Goal: Find contact information: Find contact information

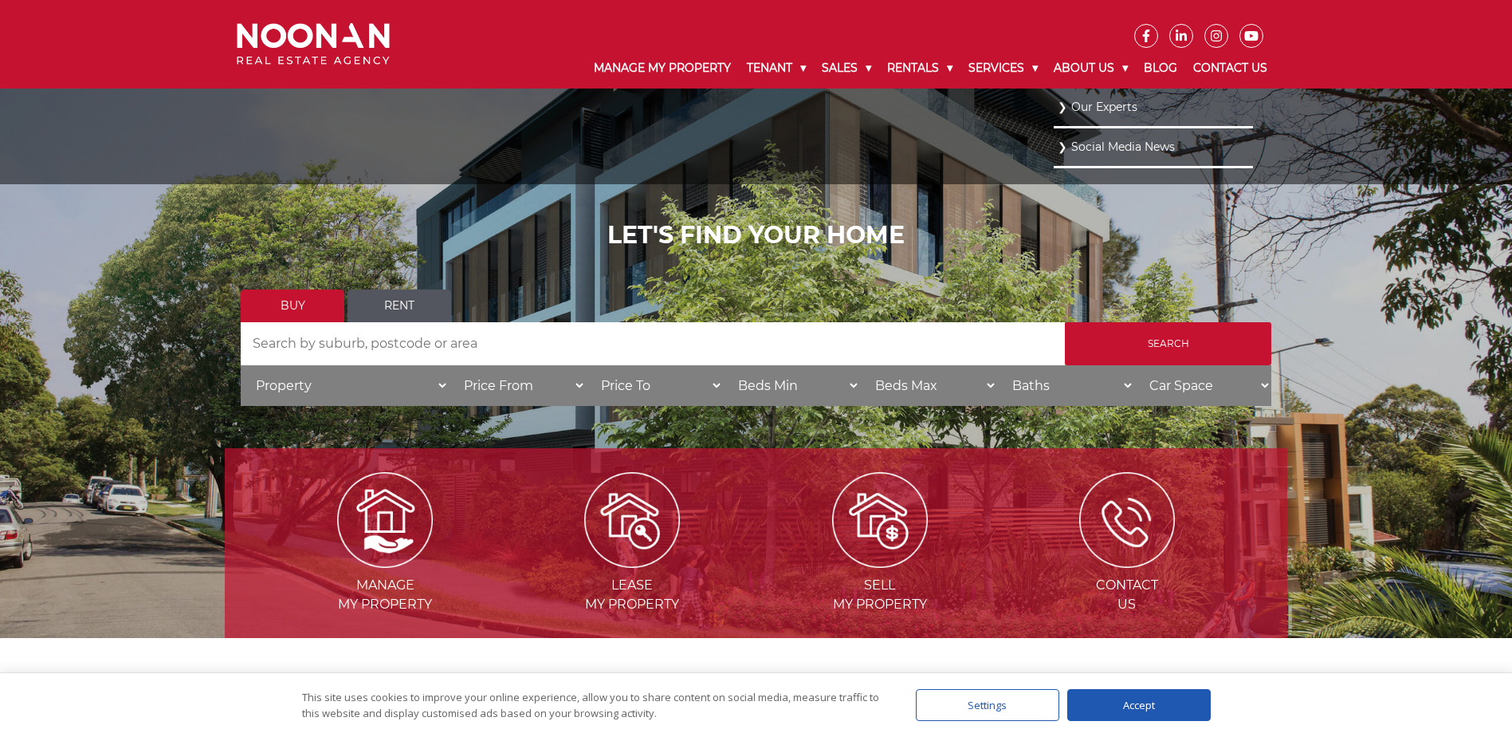
click at [1089, 107] on link "Our Experts" at bounding box center [1153, 107] width 191 height 22
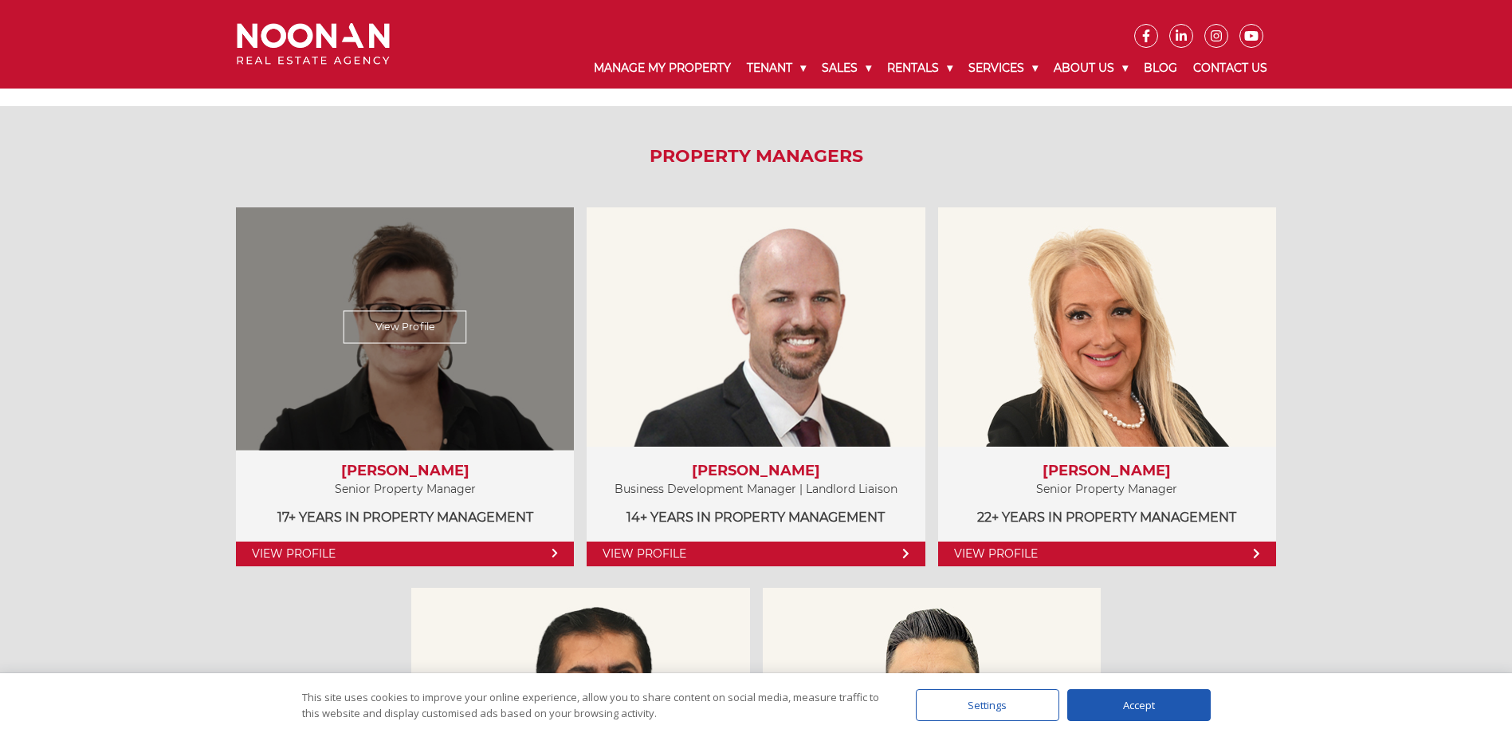
scroll to position [718, 0]
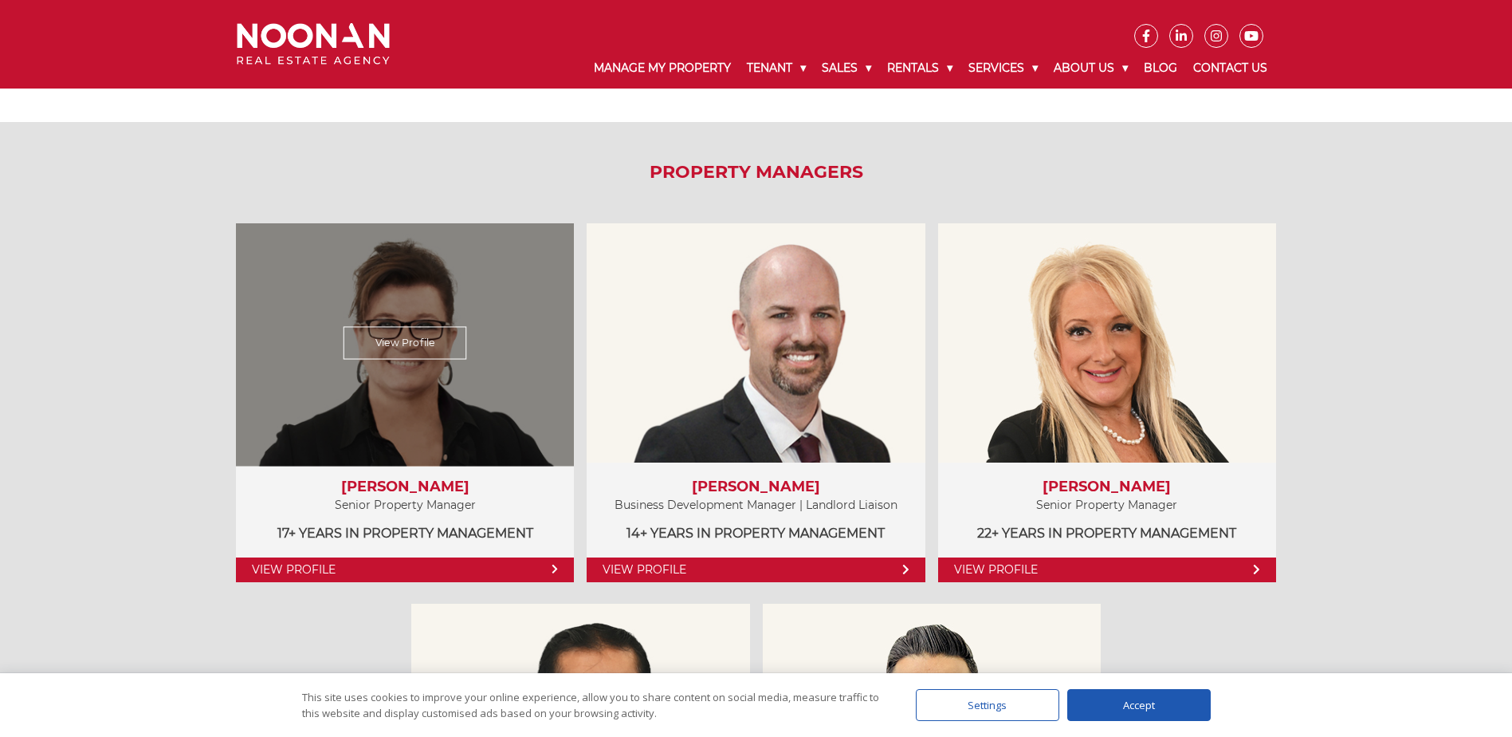
click at [408, 577] on link "View Profile" at bounding box center [405, 569] width 338 height 25
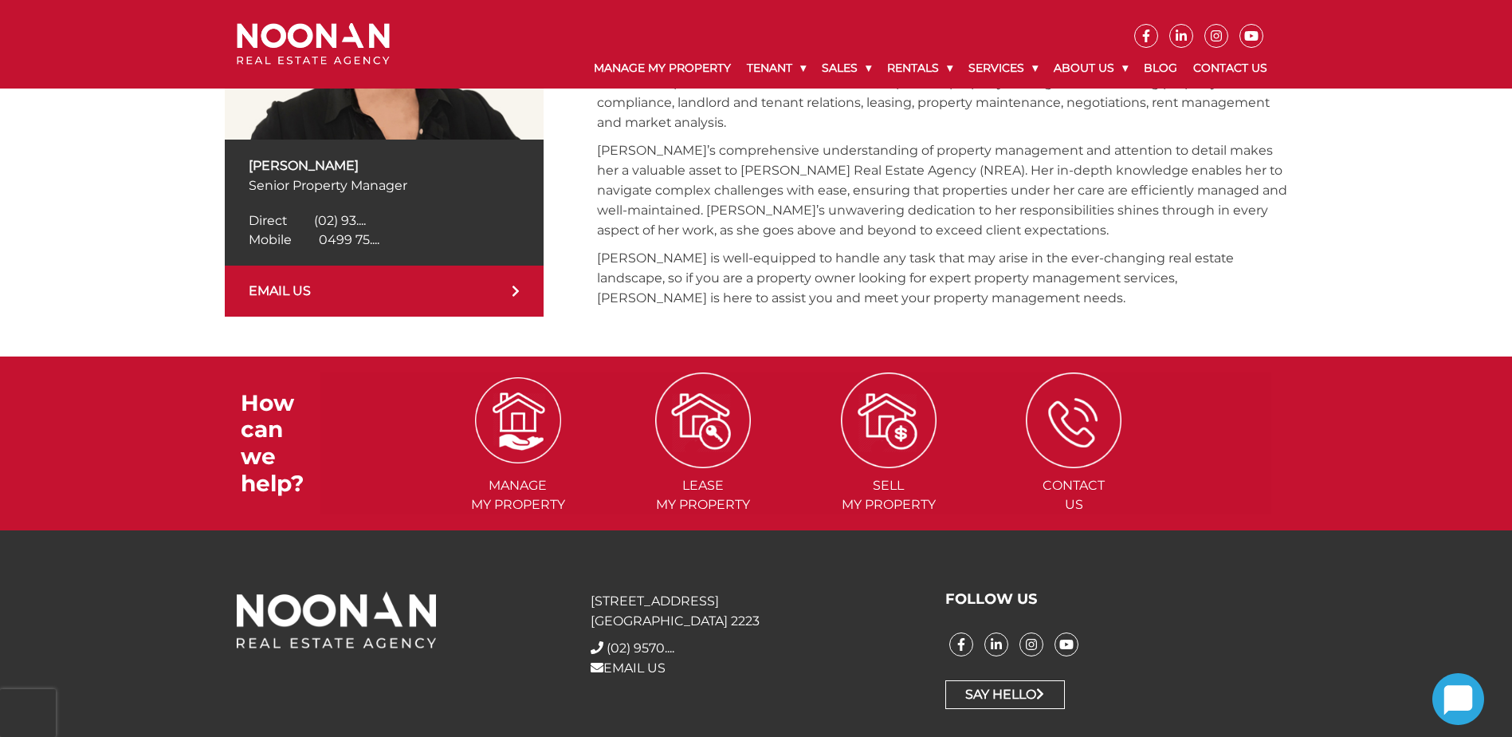
scroll to position [478, 0]
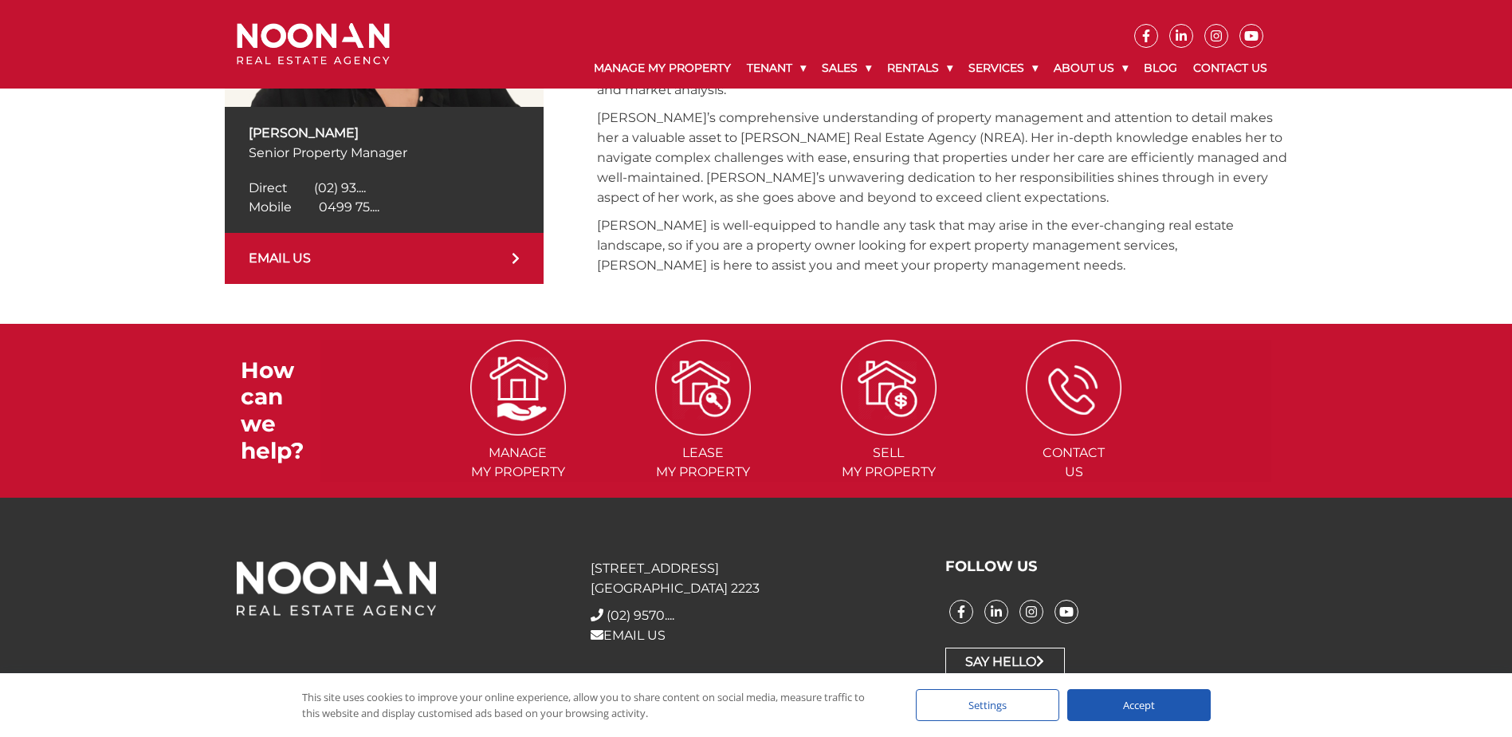
click at [396, 259] on link "EMAIL US" at bounding box center [384, 258] width 319 height 51
click at [355, 202] on span "0499 75...." at bounding box center [349, 206] width 61 height 15
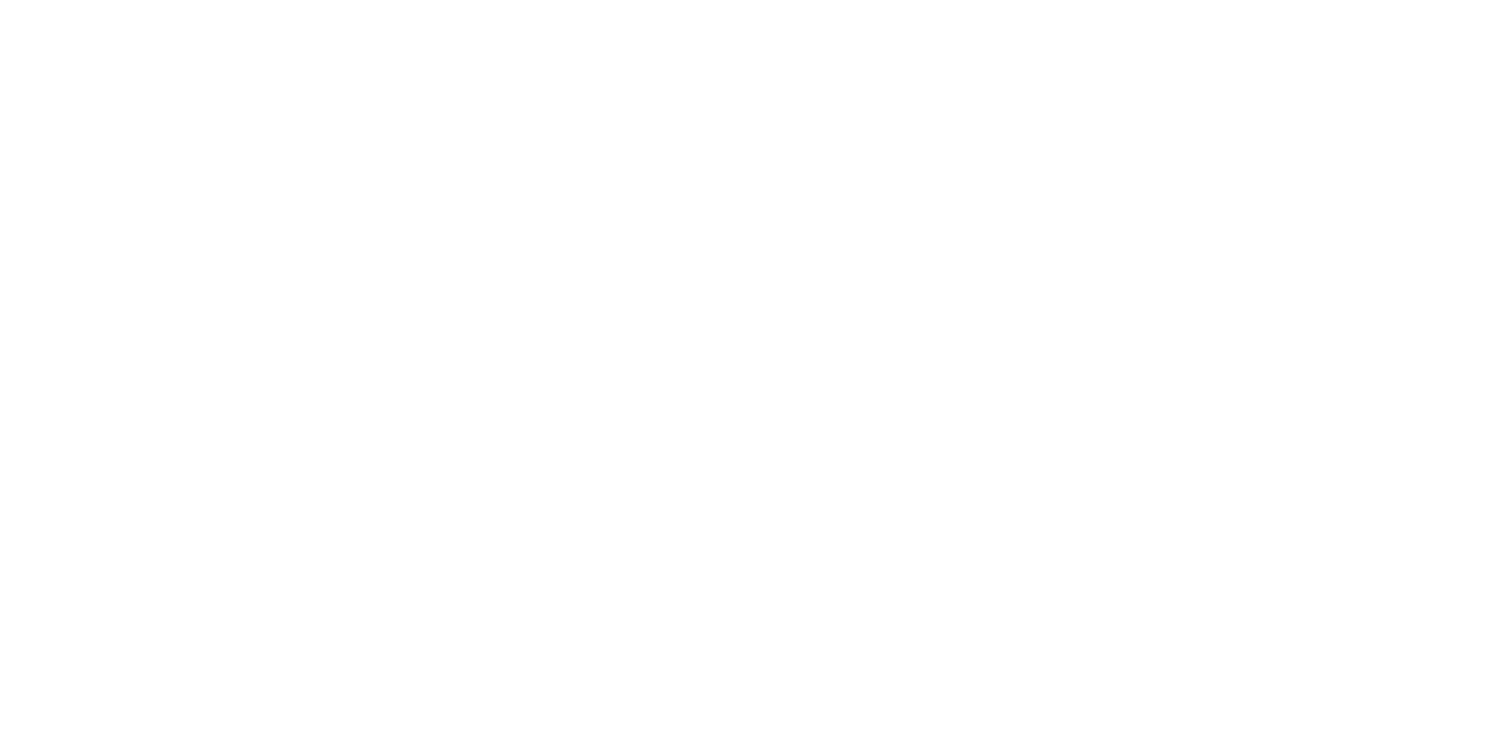
scroll to position [718, 0]
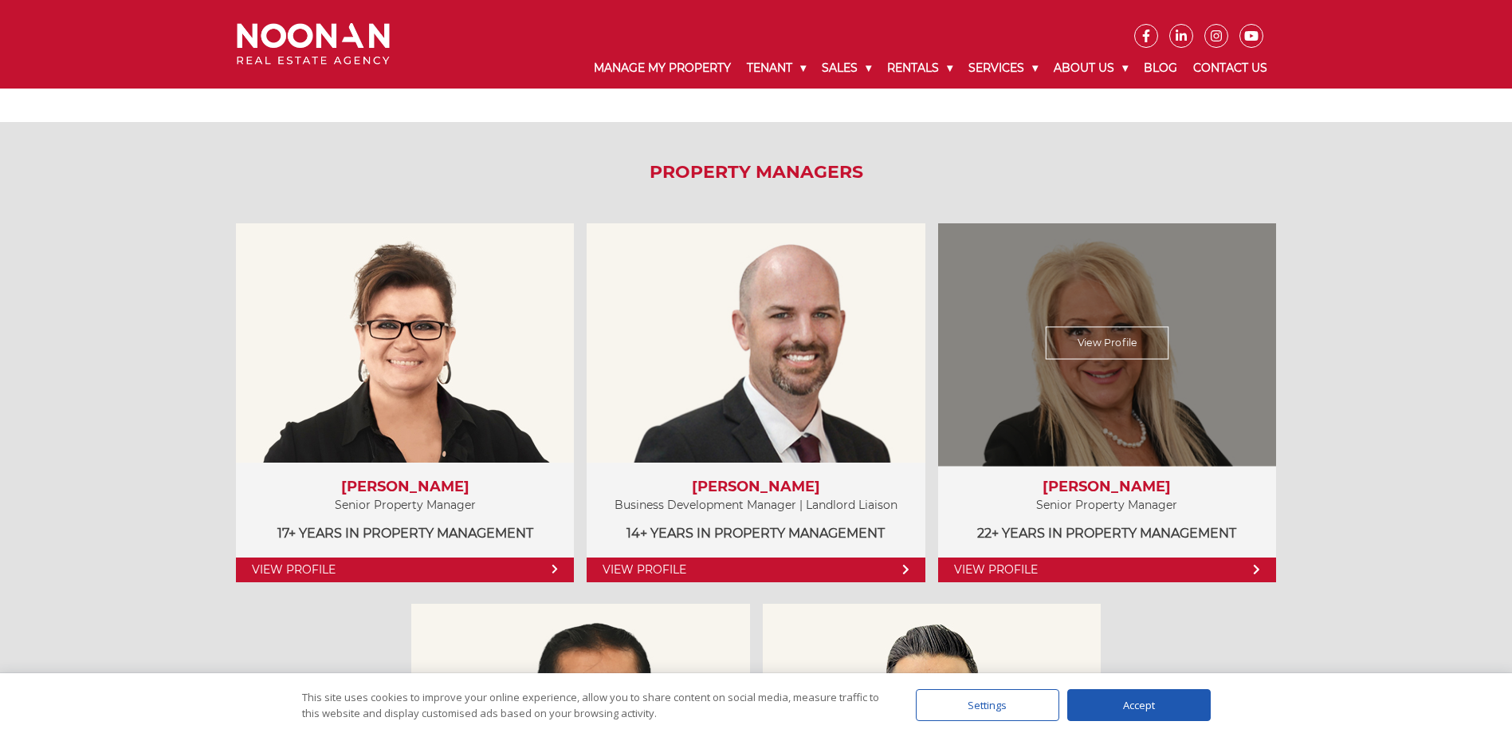
click at [1010, 570] on link "View Profile" at bounding box center [1107, 569] width 338 height 25
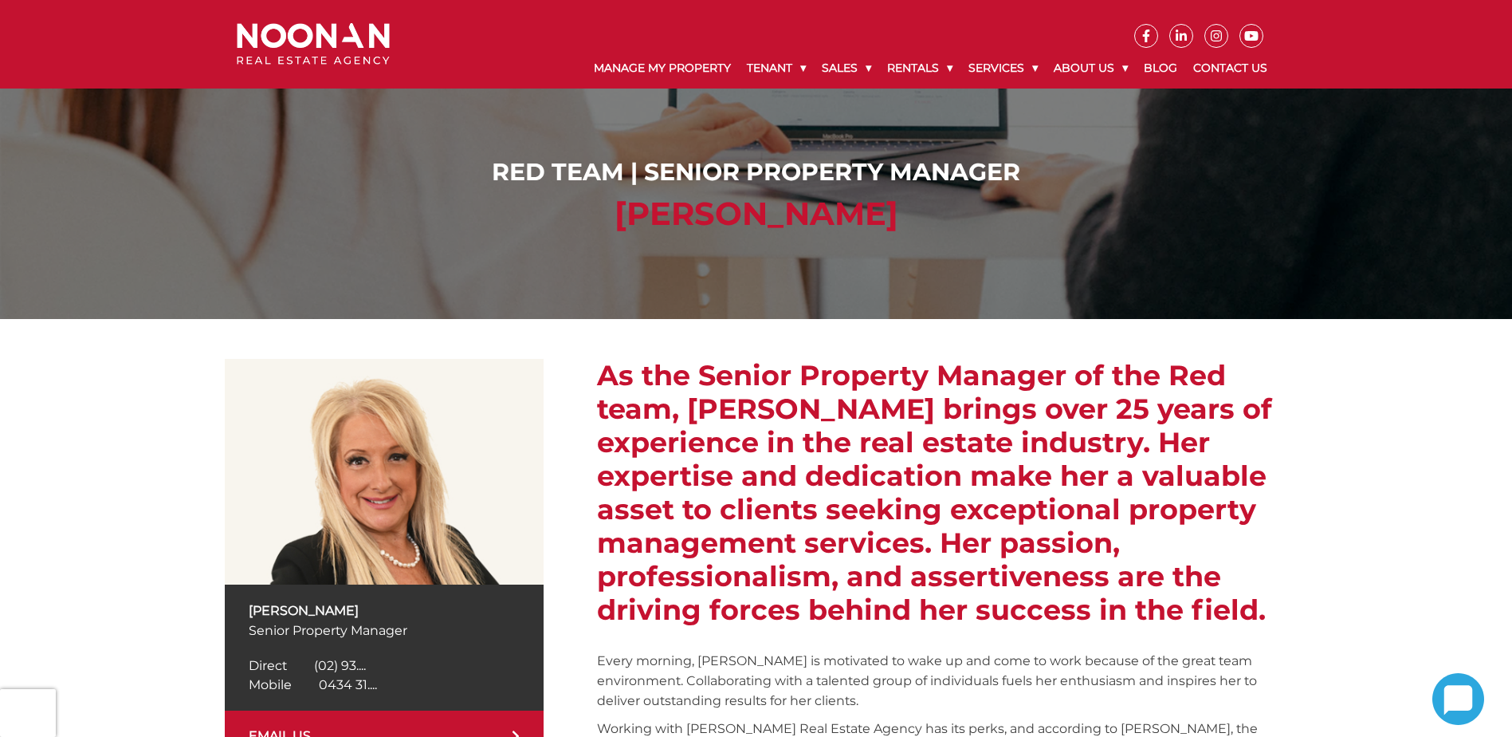
scroll to position [319, 0]
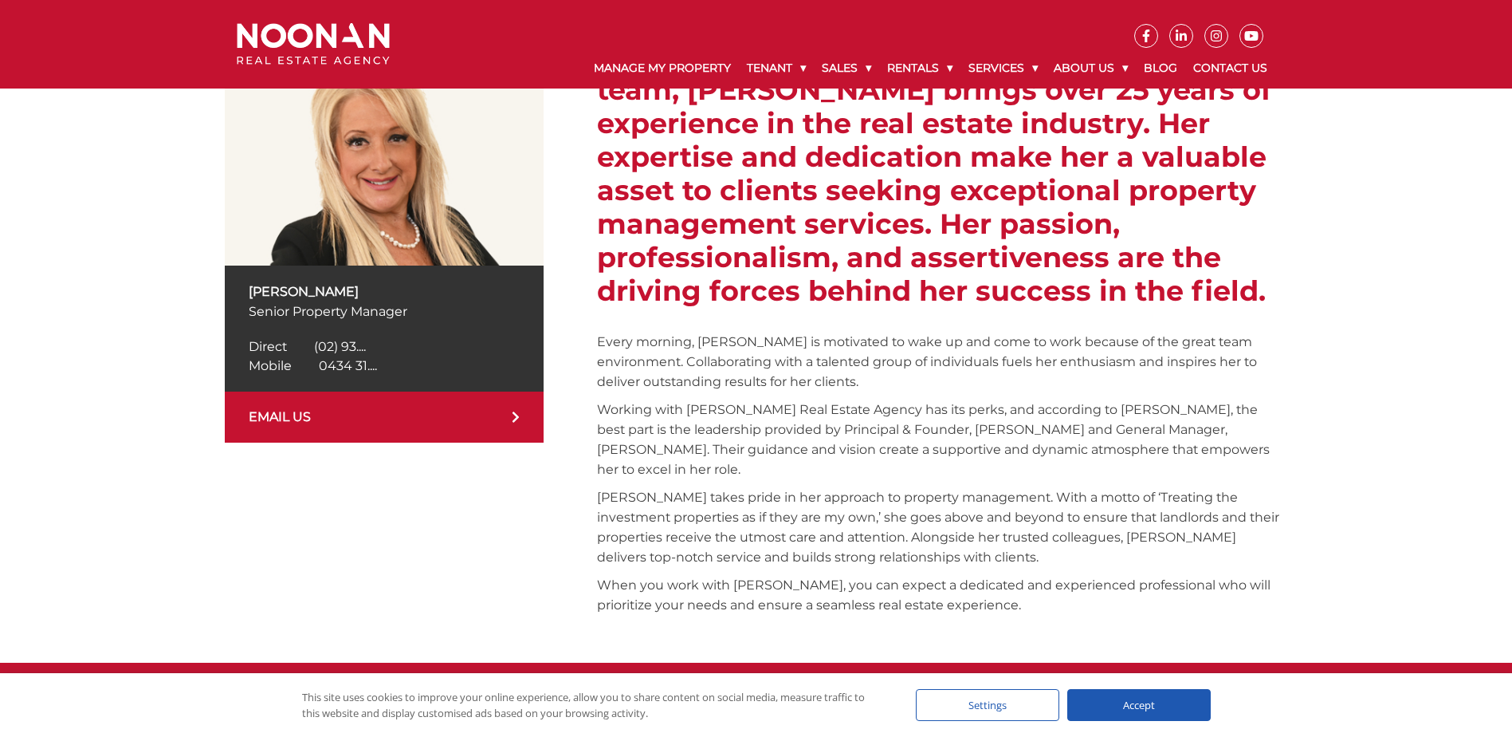
click at [377, 372] on span "0434 31...." at bounding box center [348, 365] width 58 height 15
click at [368, 366] on span "0434 318 172" at bounding box center [358, 365] width 79 height 15
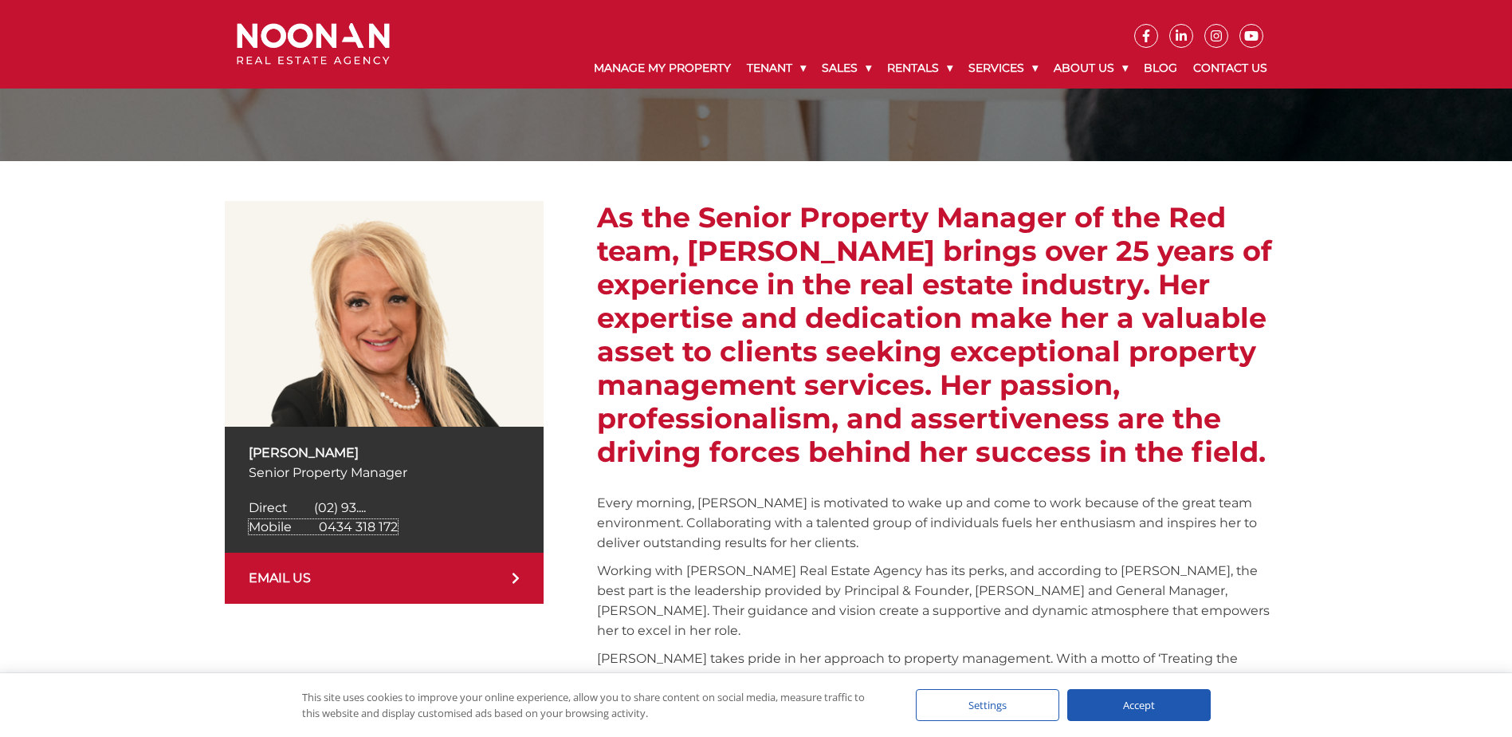
scroll to position [80, 0]
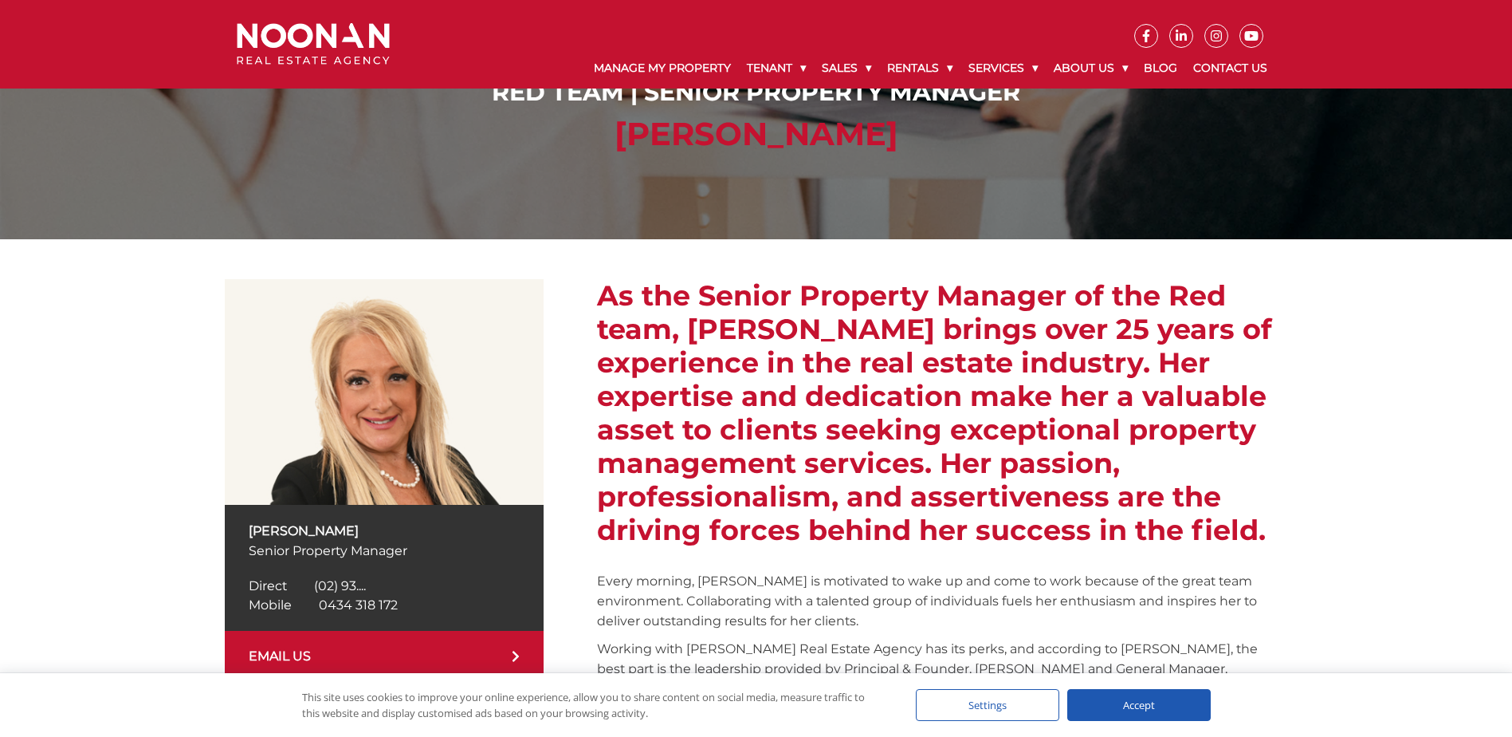
click at [360, 658] on link "EMAIL US" at bounding box center [384, 656] width 319 height 51
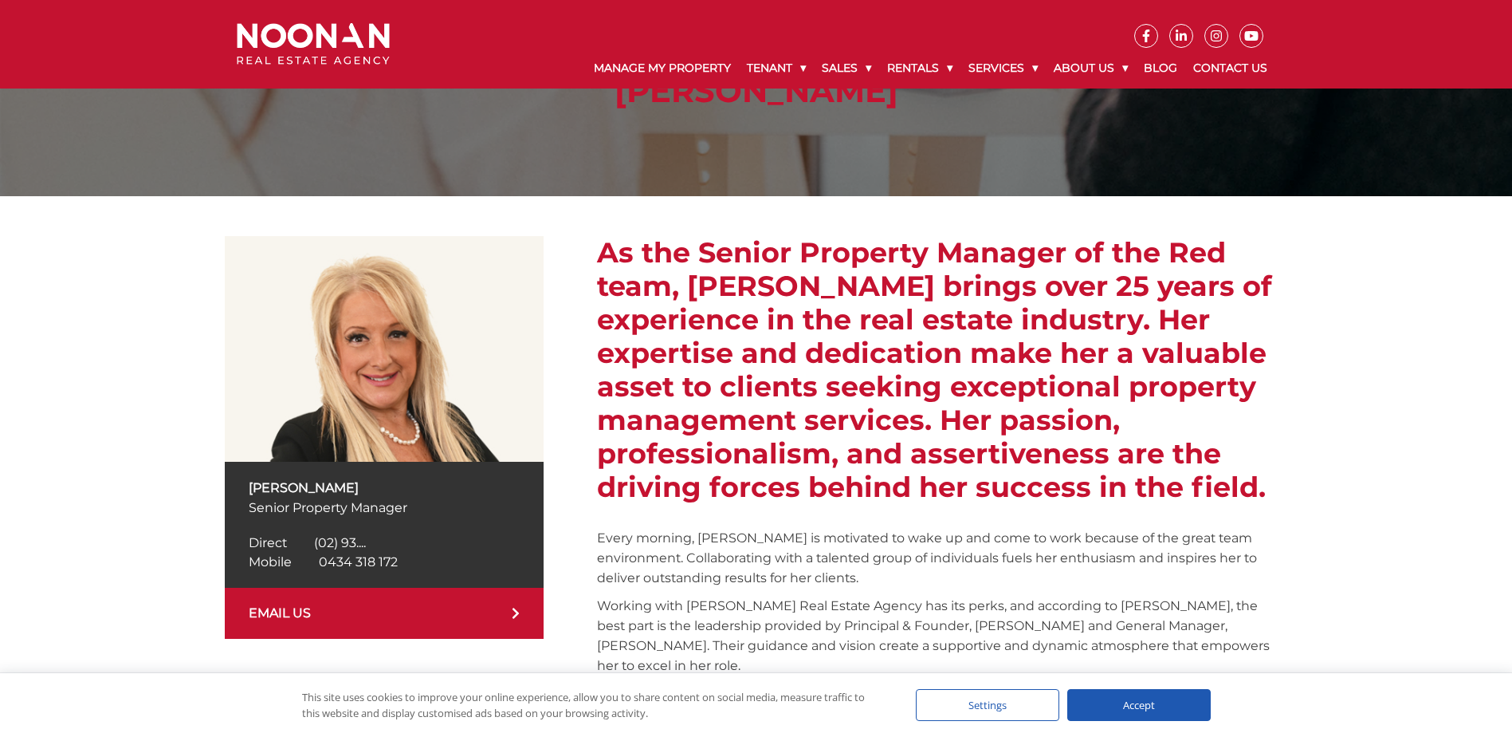
scroll to position [159, 0]
